Goal: Check status: Check status

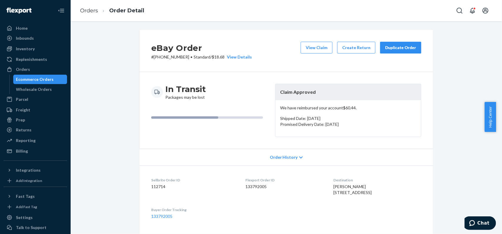
click at [94, 15] on ol "Orders Order Detail" at bounding box center [112, 10] width 74 height 17
click at [91, 12] on link "Orders" at bounding box center [89, 10] width 18 height 6
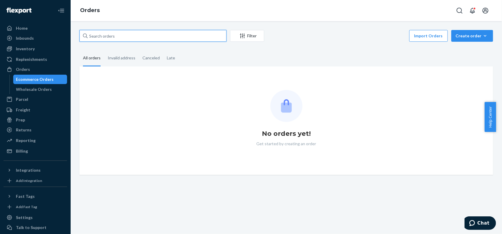
click at [191, 39] on input "text" at bounding box center [152, 36] width 147 height 12
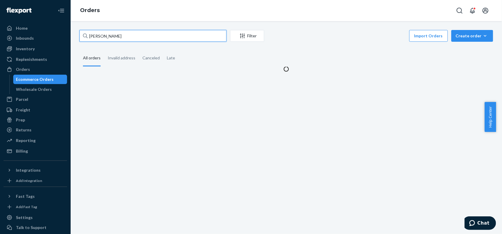
type input "[PERSON_NAME]"
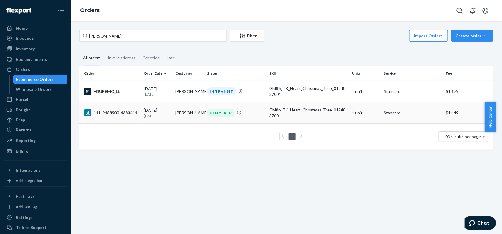
click at [206, 111] on div "DELIVERED" at bounding box center [236, 113] width 60 height 8
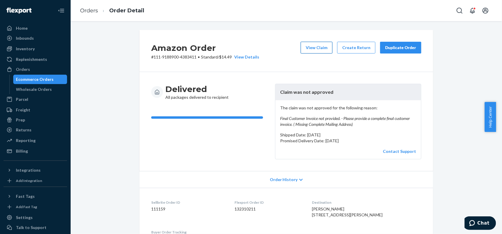
click at [319, 45] on button "View Claim" at bounding box center [317, 48] width 32 height 12
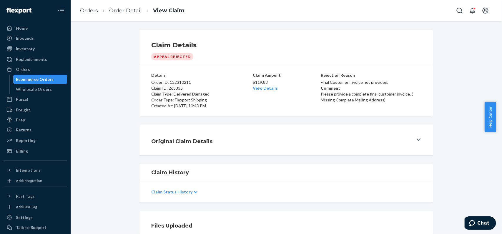
click at [490, 116] on span "Help Center" at bounding box center [490, 117] width 11 height 30
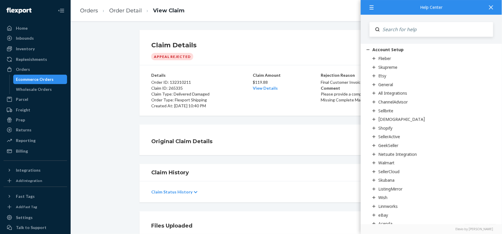
scroll to position [78, 0]
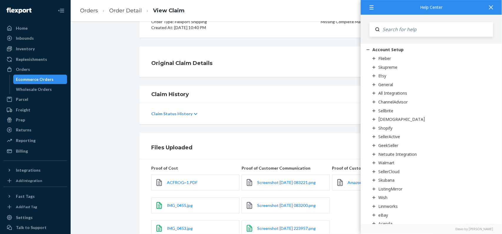
click at [333, 103] on div "Claim Status History" at bounding box center [287, 113] width 294 height 21
click at [339, 79] on div "Claim Details Appeal Rejected Details Order ID: 132310211 Claim ID: 265335 Clai…" at bounding box center [287, 127] width 432 height 213
click at [492, 9] on icon at bounding box center [491, 7] width 4 height 4
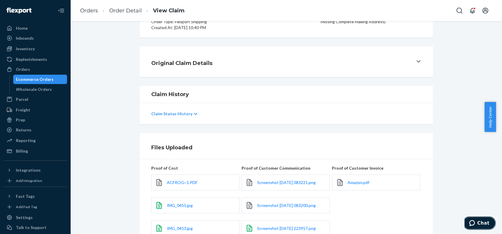
click at [475, 218] on button "Chat" at bounding box center [479, 223] width 33 height 14
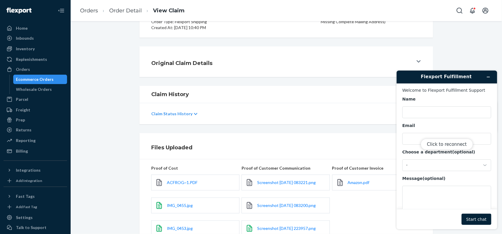
scroll to position [0, 0]
click at [487, 77] on div "Click to reconnect" at bounding box center [447, 149] width 101 height 159
click at [490, 75] on div "Click to reconnect" at bounding box center [447, 149] width 101 height 159
click at [488, 75] on div "Click to reconnect" at bounding box center [447, 149] width 101 height 159
click at [488, 77] on div "Click to reconnect" at bounding box center [447, 149] width 101 height 159
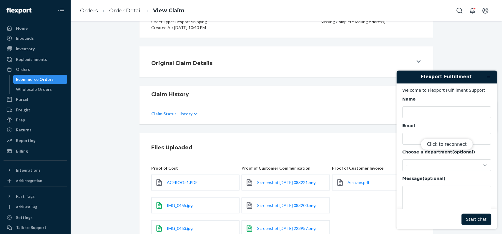
click at [491, 74] on div "Click to reconnect" at bounding box center [447, 149] width 101 height 159
click at [477, 58] on div "Original Claim Details" at bounding box center [286, 62] width 423 height 31
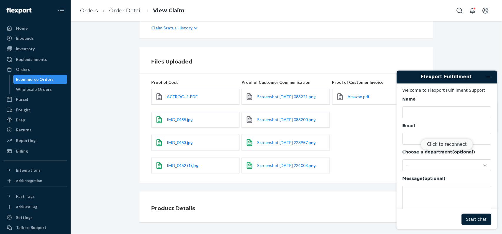
click at [450, 146] on button "Click to reconnect" at bounding box center [447, 144] width 52 height 11
click at [492, 76] on button "Minimize widget" at bounding box center [488, 77] width 9 height 8
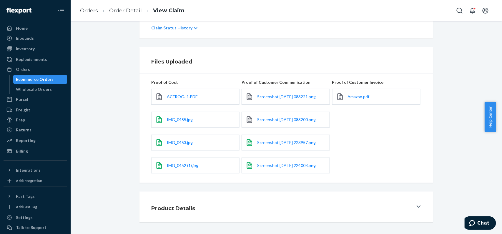
click at [488, 111] on span "Help Center" at bounding box center [490, 117] width 11 height 30
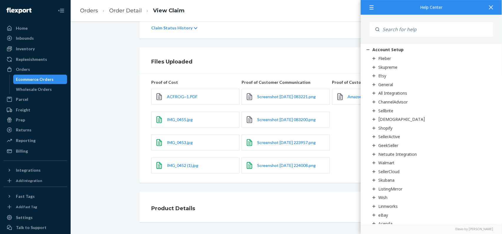
scroll to position [0, 0]
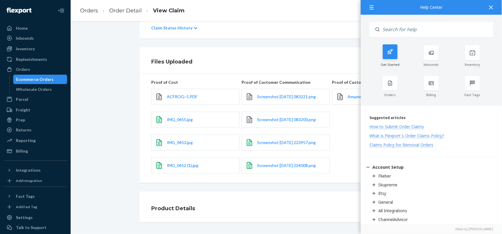
click at [389, 54] on icon at bounding box center [390, 52] width 6 height 6
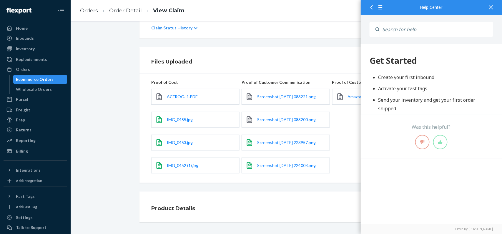
drag, startPoint x: 376, startPoint y: 22, endPoint x: 374, endPoint y: 19, distance: 3.8
click at [376, 22] on span at bounding box center [375, 29] width 10 height 15
click at [371, 11] on div at bounding box center [370, 7] width 11 height 14
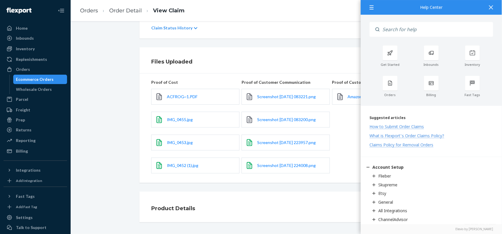
click at [489, 5] on div at bounding box center [491, 7] width 13 height 14
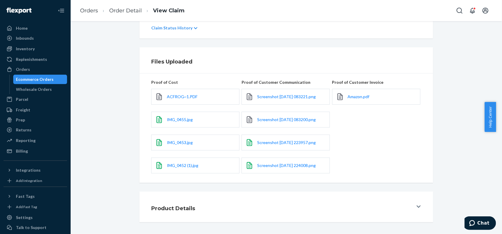
scroll to position [9, 0]
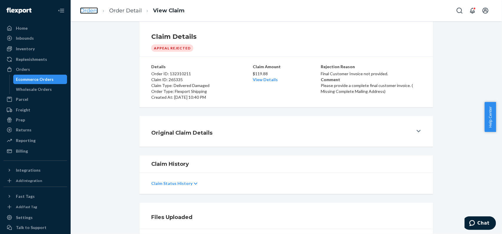
click at [85, 11] on link "Orders" at bounding box center [89, 10] width 18 height 6
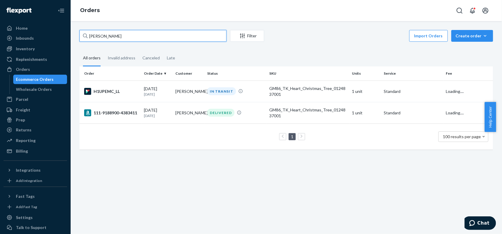
click at [185, 39] on input "[PERSON_NAME]" at bounding box center [152, 36] width 147 height 12
drag, startPoint x: 180, startPoint y: 38, endPoint x: 64, endPoint y: 38, distance: 116.6
click at [64, 38] on div "Home Inbounds Shipping Plans Problems Inventory Products Replenishments Orders …" at bounding box center [251, 117] width 502 height 234
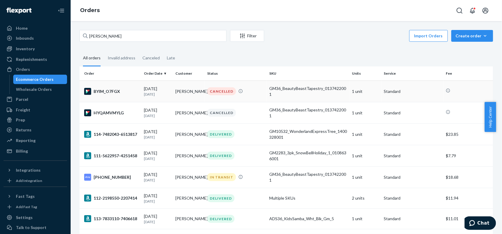
copy td "[PERSON_NAME]"
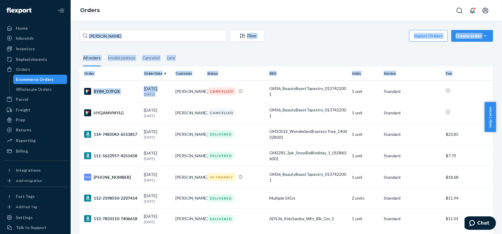
drag, startPoint x: 174, startPoint y: 88, endPoint x: 175, endPoint y: 35, distance: 53.0
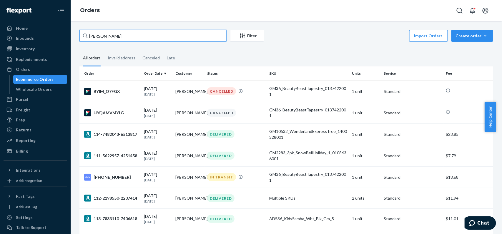
click at [175, 35] on input "[PERSON_NAME]" at bounding box center [152, 36] width 147 height 12
paste input "[PERSON_NAME]"
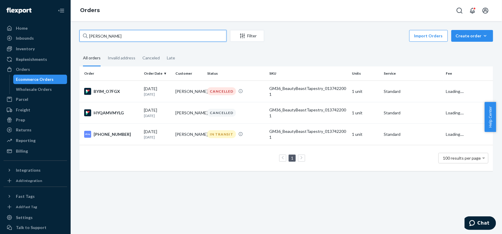
type input "[PERSON_NAME]"
click at [348, 55] on fieldset "All orders Invalid address Canceled Late" at bounding box center [286, 58] width 414 height 16
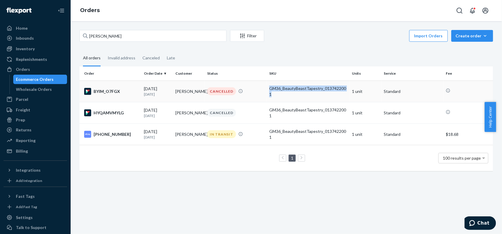
copy div "GM36_BeautyBeastTapestry_0137422001"
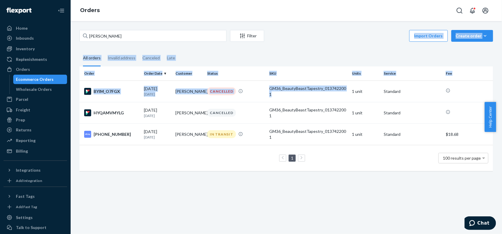
drag, startPoint x: 278, startPoint y: 100, endPoint x: 263, endPoint y: 10, distance: 91.1
click at [266, 26] on div "[PERSON_NAME] Filter Import Orders Create order Ecommerce order Removal order A…" at bounding box center [287, 127] width 432 height 213
click at [258, 57] on fieldset "All orders Invalid address Canceled Late" at bounding box center [286, 58] width 414 height 16
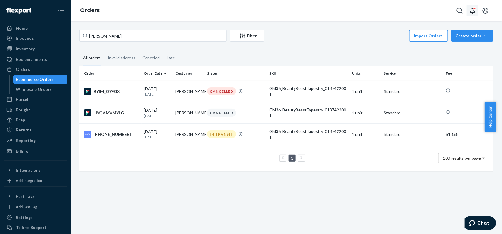
click at [473, 13] on icon "Open notifications" at bounding box center [472, 11] width 5 height 6
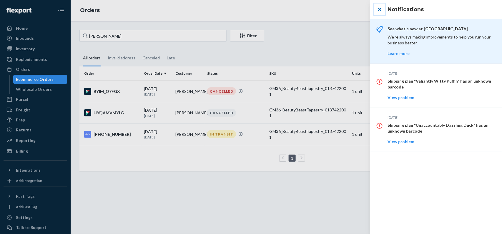
click at [380, 6] on button "close" at bounding box center [380, 10] width 12 height 12
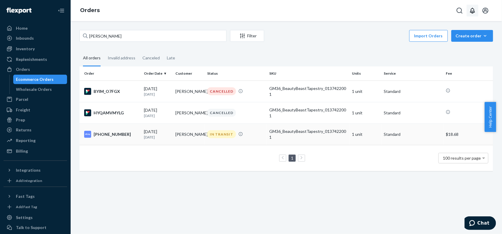
click at [257, 132] on div "IN TRANSIT" at bounding box center [236, 134] width 60 height 8
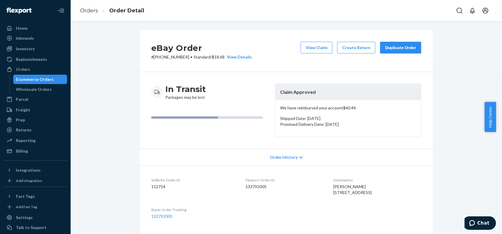
click at [100, 16] on ol "Orders Order Detail" at bounding box center [112, 10] width 74 height 17
click at [94, 9] on link "Orders" at bounding box center [89, 10] width 18 height 6
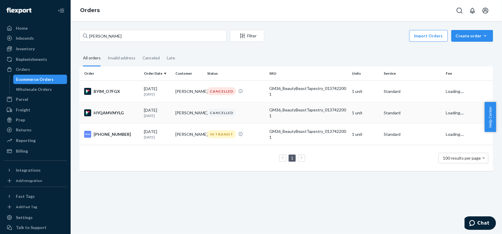
click at [281, 114] on div "GM36_BeautyBeastTapestry_0137422001" at bounding box center [308, 113] width 78 height 12
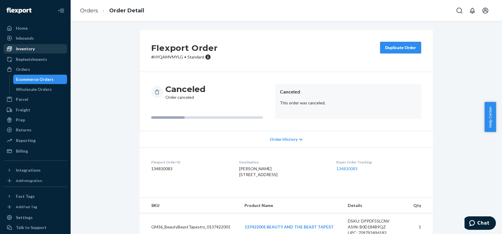
click at [34, 47] on div "Inventory" at bounding box center [25, 49] width 19 height 6
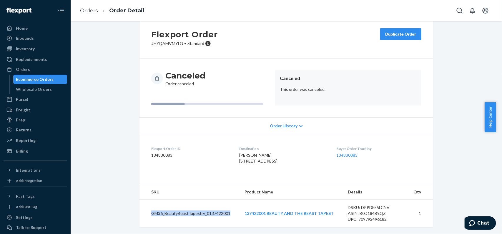
drag, startPoint x: 137, startPoint y: 211, endPoint x: 240, endPoint y: 213, distance: 102.5
click at [240, 213] on tr "GM36_BeautyBeastTapestry_0137422001 137422001 BEAUTY AND THE BEAST TAPEST DSKU:…" at bounding box center [287, 213] width 294 height 27
copy td "GM36_BeautyBeastTapestry_0137422001"
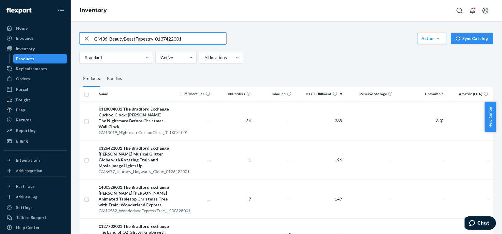
type input "GM36_BeautyBeastTapestry_0137422001"
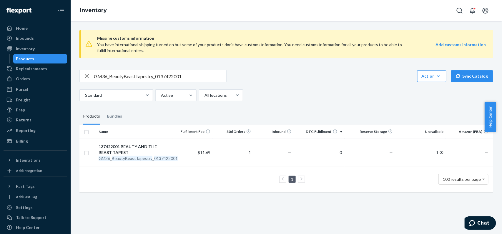
click at [346, 75] on div "GM36_BeautyBeastTapestry_0137422001 Action Create product Create bundle Bulk cr…" at bounding box center [286, 76] width 414 height 12
click at [337, 155] on td "0" at bounding box center [319, 152] width 51 height 27
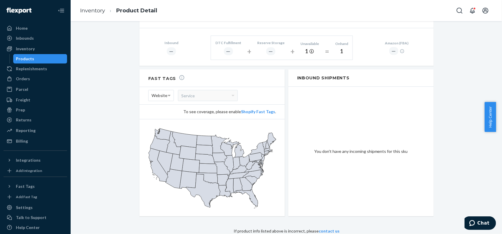
scroll to position [180, 0]
